Goal: Check status: Check status

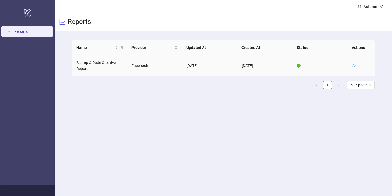
click at [351, 64] on icon "eye" at bounding box center [353, 66] width 4 height 4
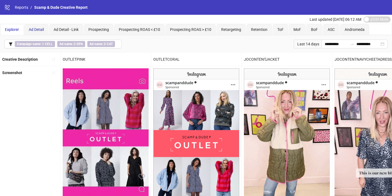
click at [37, 29] on span "Ad Detail" at bounding box center [36, 29] width 15 height 4
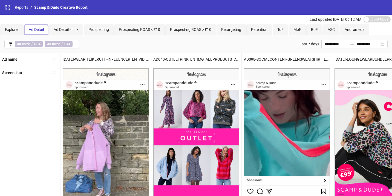
click at [7, 8] on icon at bounding box center [7, 7] width 5 height 5
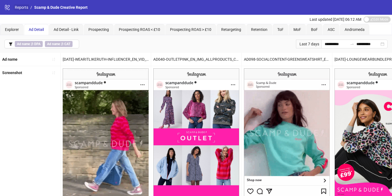
click at [18, 8] on link "Reports" at bounding box center [22, 7] width 16 height 6
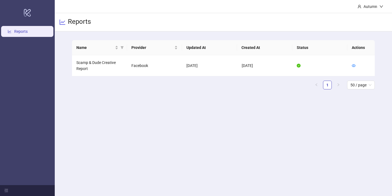
click at [28, 34] on link "Reports" at bounding box center [20, 32] width 13 height 4
click at [5, 192] on icon "menu-fold" at bounding box center [6, 191] width 4 height 4
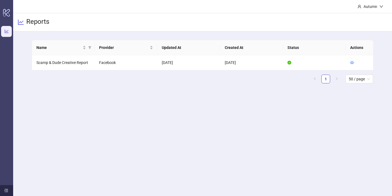
click at [5, 192] on icon "menu-unfold" at bounding box center [6, 191] width 4 height 4
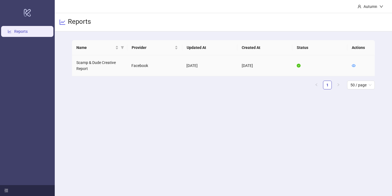
click at [354, 69] on td at bounding box center [360, 65] width 27 height 21
click at [353, 66] on icon "eye" at bounding box center [353, 66] width 4 height 4
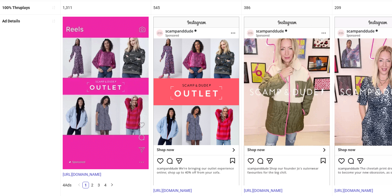
scroll to position [288, 0]
